Goal: Transaction & Acquisition: Purchase product/service

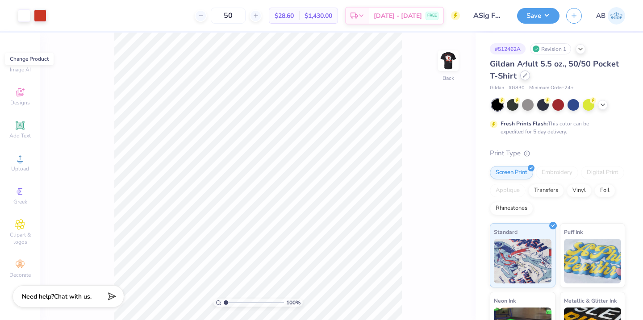
click at [525, 77] on icon at bounding box center [525, 75] width 4 height 4
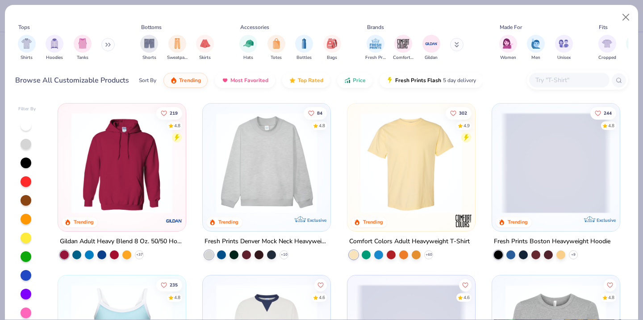
click at [560, 81] on input "text" at bounding box center [569, 80] width 69 height 10
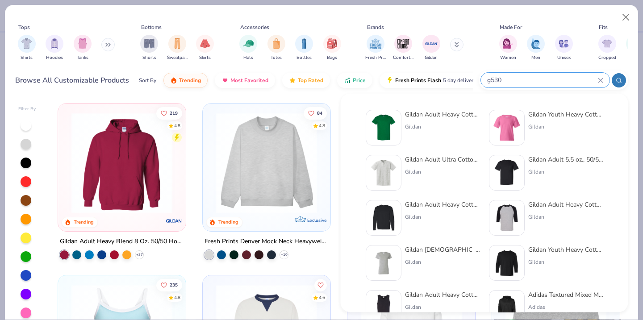
type input "g530"
click at [420, 116] on div "Gildan Adult Heavy Cotton T-Shirt" at bounding box center [442, 114] width 75 height 9
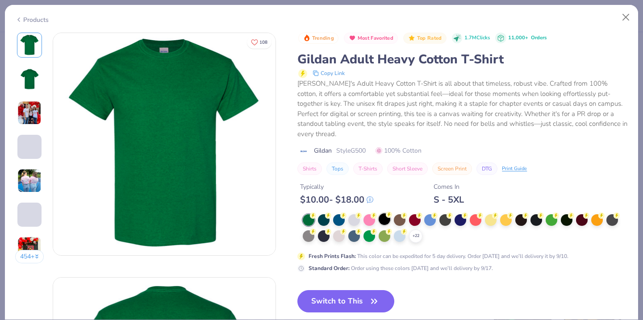
click at [385, 214] on div at bounding box center [385, 220] width 12 height 12
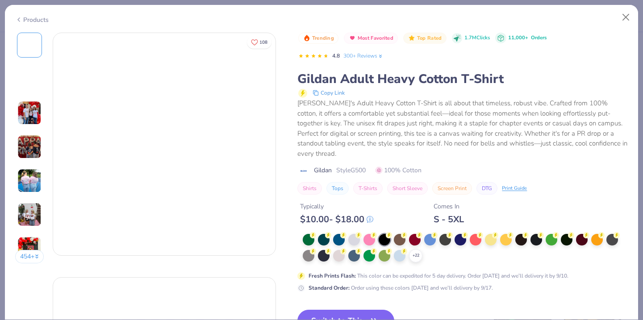
click at [21, 19] on icon at bounding box center [18, 19] width 7 height 11
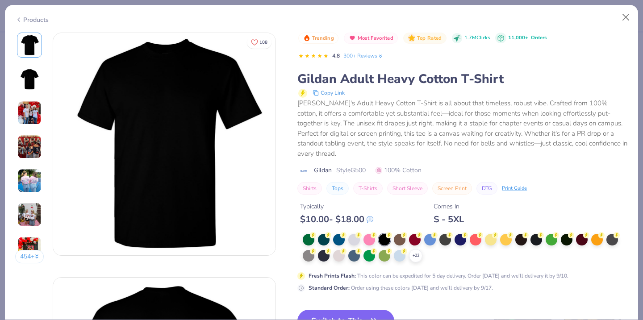
click at [20, 17] on icon at bounding box center [18, 19] width 7 height 11
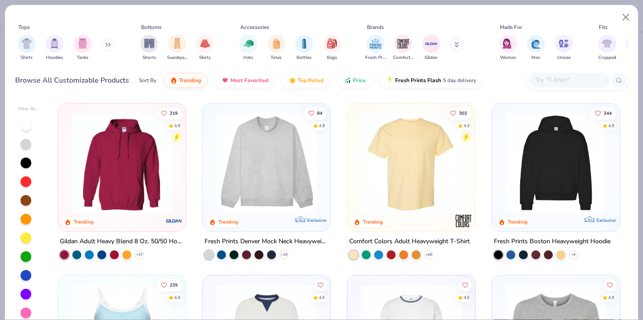
click at [557, 82] on input "text" at bounding box center [569, 80] width 69 height 10
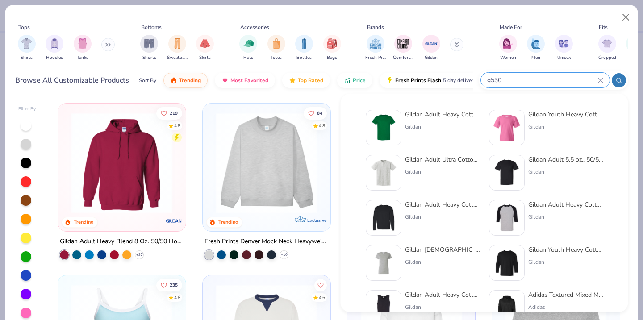
type input "g530"
